Goal: Task Accomplishment & Management: Use online tool/utility

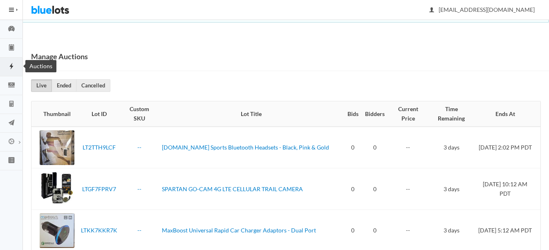
click at [5, 60] on link "Auctions" at bounding box center [11, 67] width 23 height 19
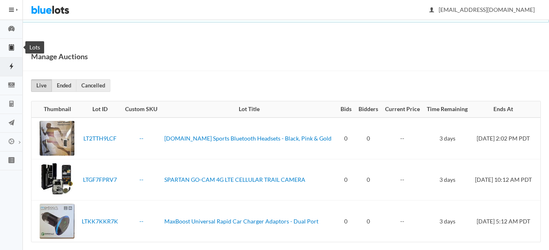
click at [13, 49] on icon "clipboard" at bounding box center [11, 48] width 5 height 6
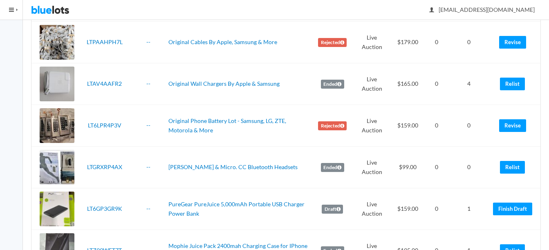
scroll to position [1062, 0]
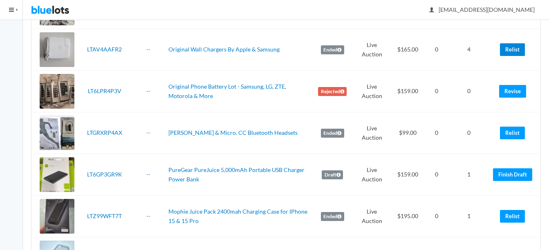
drag, startPoint x: 514, startPoint y: 48, endPoint x: 316, endPoint y: 27, distance: 199.3
click at [514, 48] on link "Relist" at bounding box center [512, 49] width 25 height 13
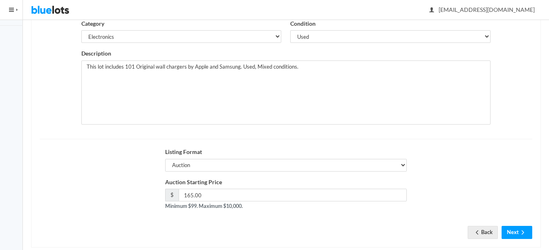
scroll to position [159, 0]
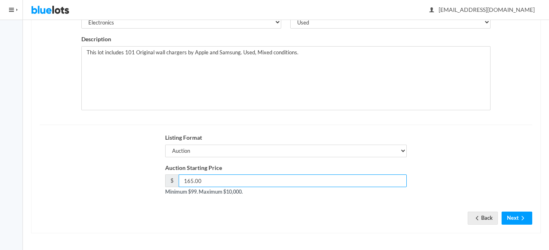
click at [191, 181] on input "165.00" at bounding box center [293, 180] width 228 height 13
type input "159.00"
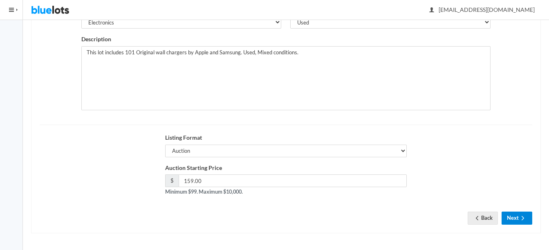
click at [526, 217] on icon "arrow forward" at bounding box center [522, 218] width 8 height 7
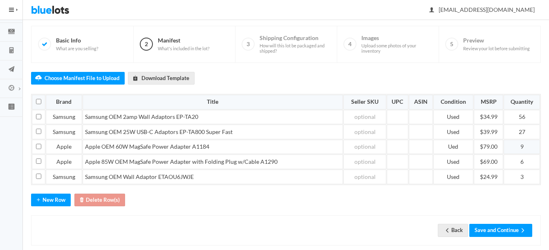
scroll to position [66, 0]
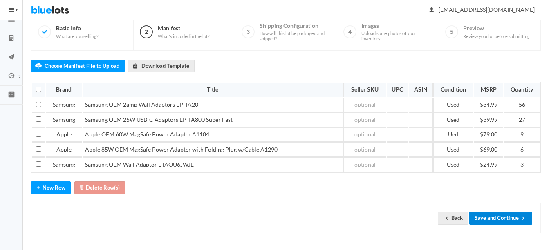
click at [504, 215] on button "Save and Continue" at bounding box center [500, 218] width 63 height 13
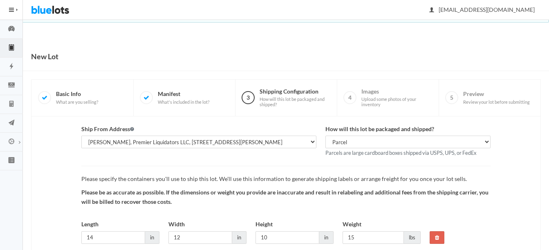
scroll to position [60, 0]
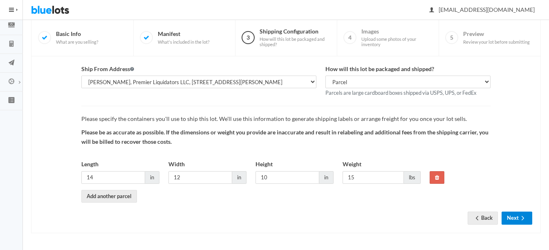
click at [516, 214] on button "Next" at bounding box center [516, 218] width 31 height 13
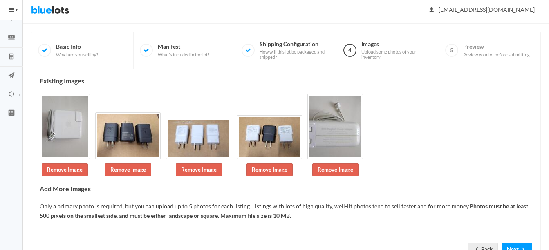
scroll to position [78, 0]
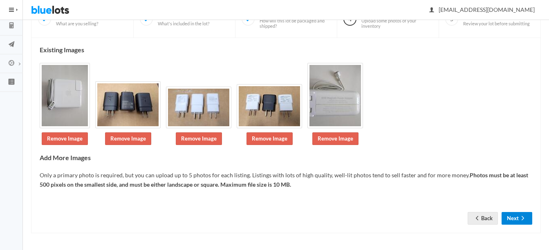
click at [514, 214] on button "Next" at bounding box center [516, 218] width 31 height 13
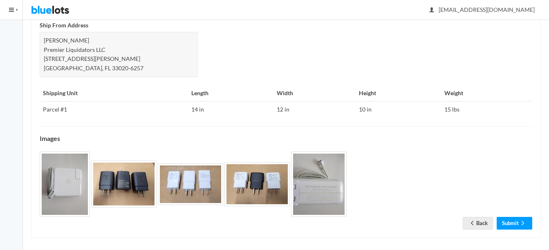
scroll to position [353, 0]
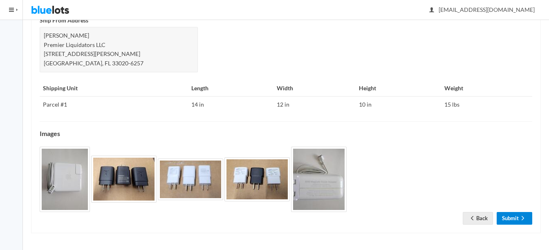
drag, startPoint x: 524, startPoint y: 216, endPoint x: 523, endPoint y: 207, distance: 9.1
click at [524, 216] on icon "arrow forward" at bounding box center [522, 218] width 8 height 7
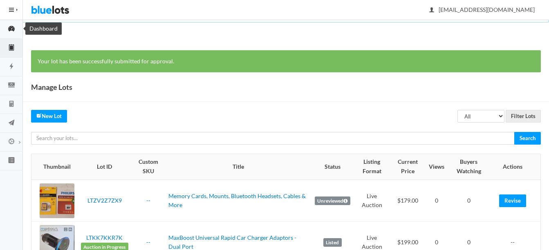
click at [11, 26] on icon "speedometer" at bounding box center [11, 29] width 7 height 6
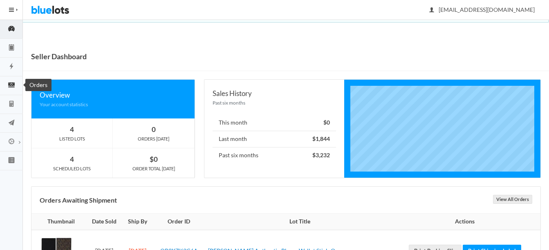
click at [11, 87] on icon "cash" at bounding box center [11, 84] width 23 height 7
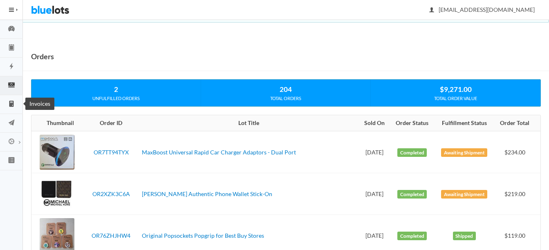
click at [12, 105] on icon "calculator" at bounding box center [11, 104] width 4 height 6
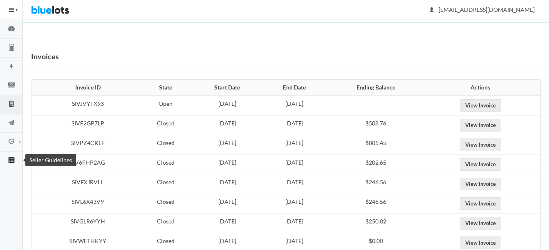
click at [17, 162] on icon "list box" at bounding box center [11, 159] width 23 height 7
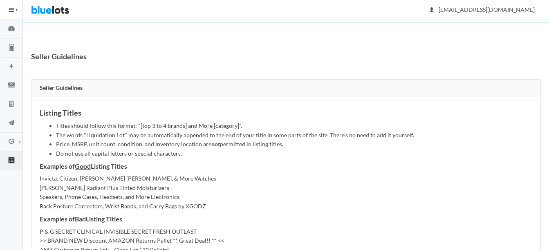
click at [16, 9] on button "HIDE MENU" at bounding box center [11, 10] width 23 height 20
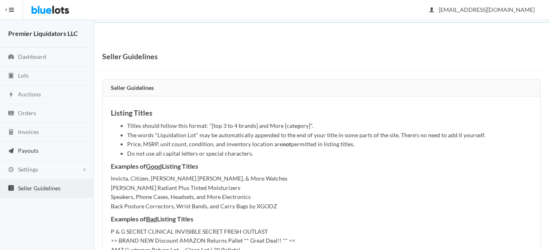
click at [31, 148] on span "Payouts" at bounding box center [28, 150] width 20 height 7
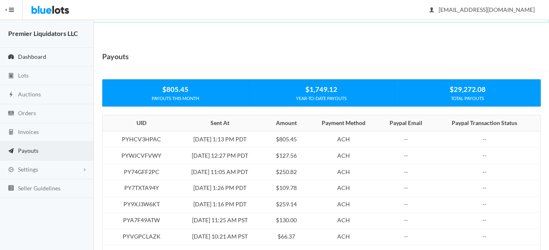
click at [45, 51] on link "Dashboard" at bounding box center [47, 57] width 94 height 19
